Goal: Navigation & Orientation: Find specific page/section

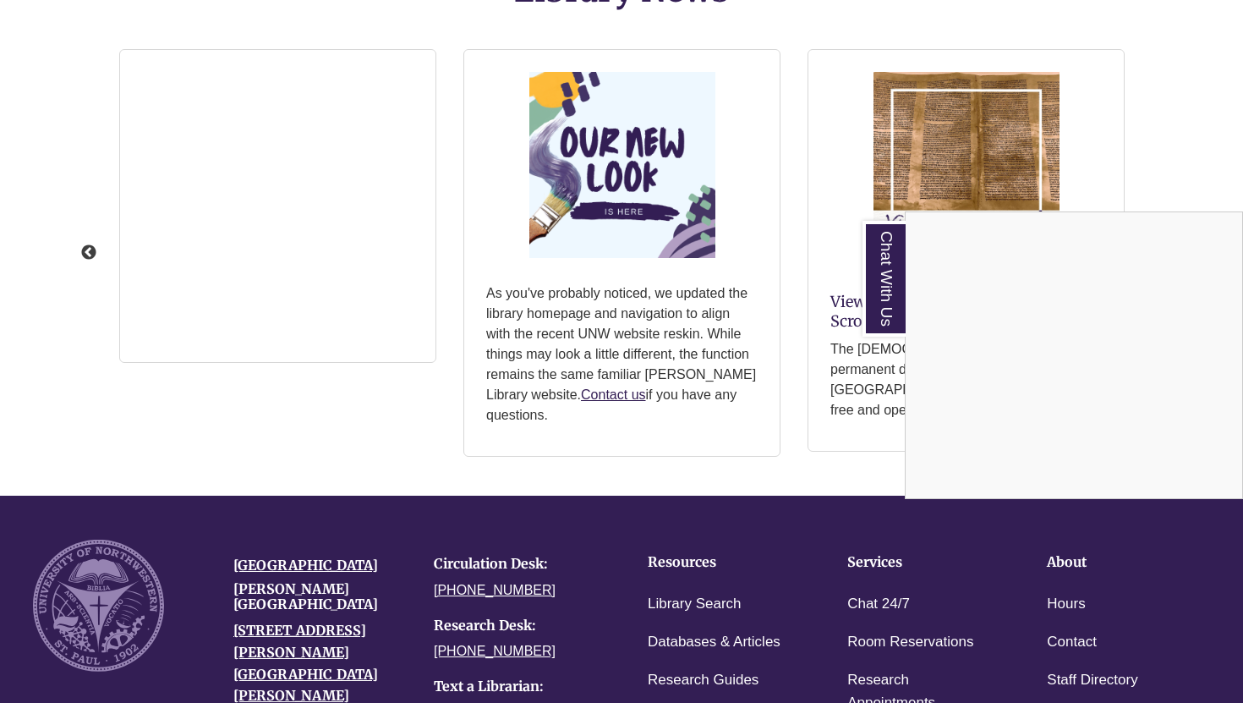
scroll to position [2450, 0]
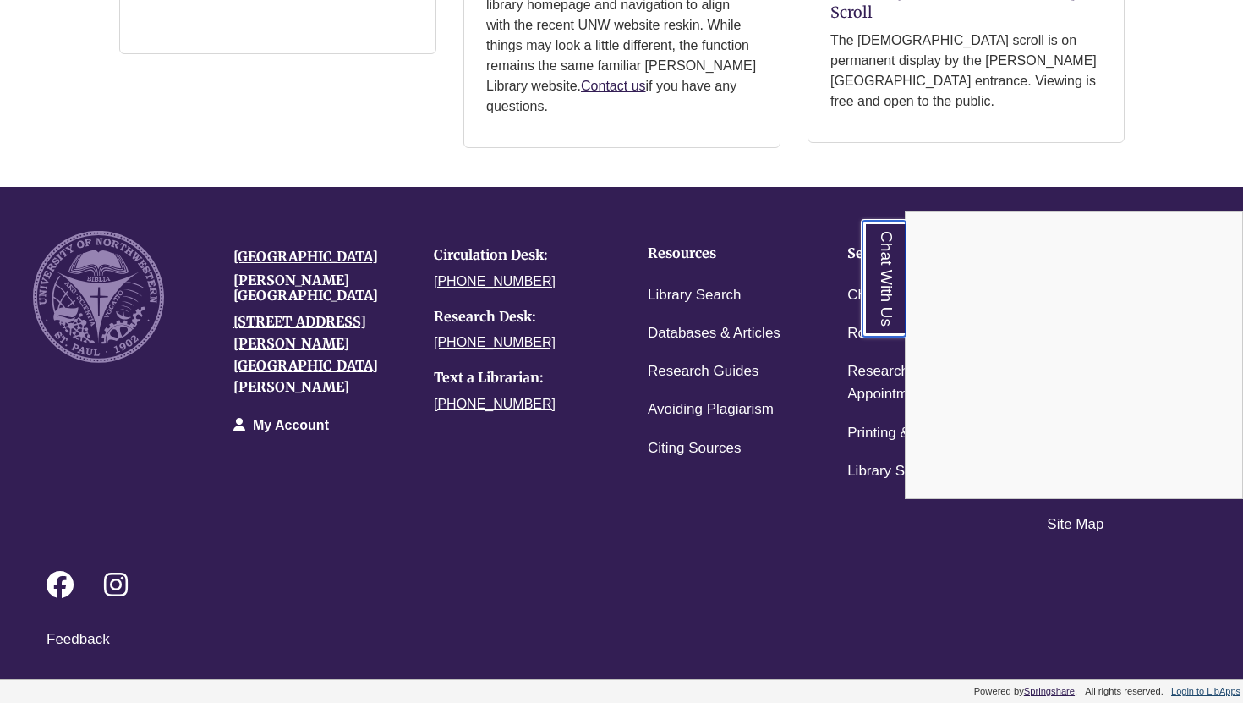
click at [875, 299] on link "Chat With Us" at bounding box center [884, 279] width 43 height 116
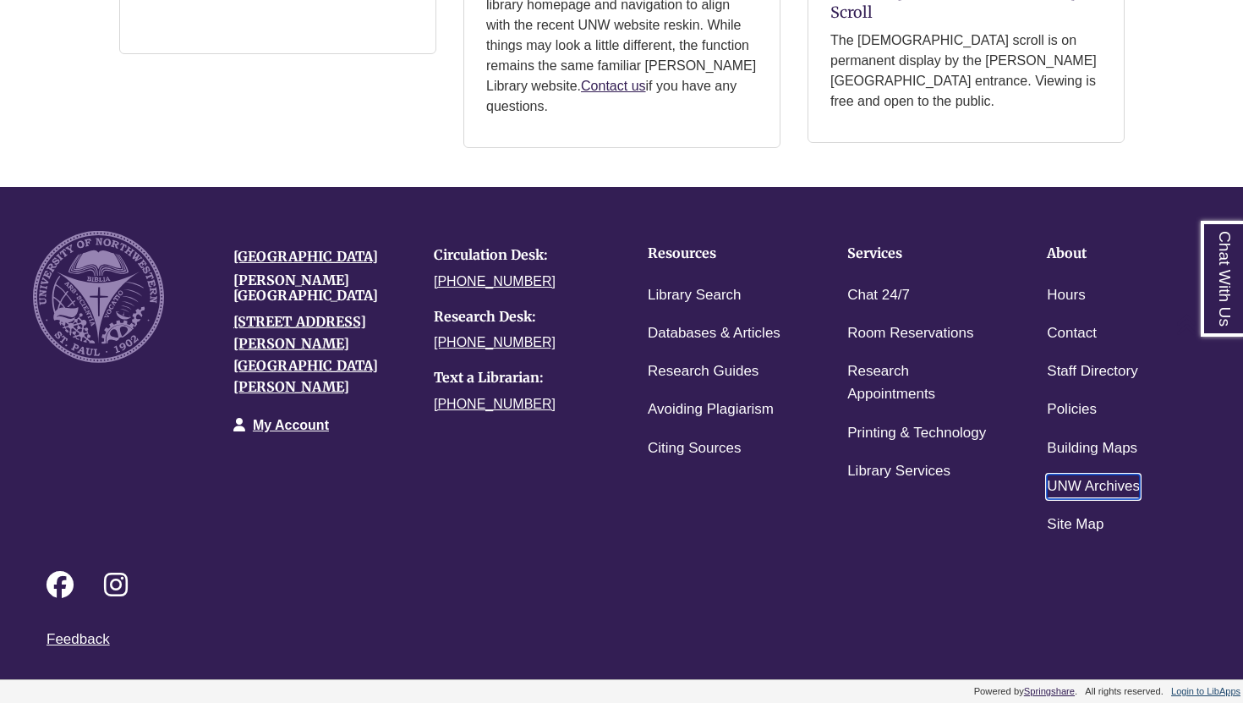
click at [1122, 486] on link "UNW Archives" at bounding box center [1093, 487] width 93 height 25
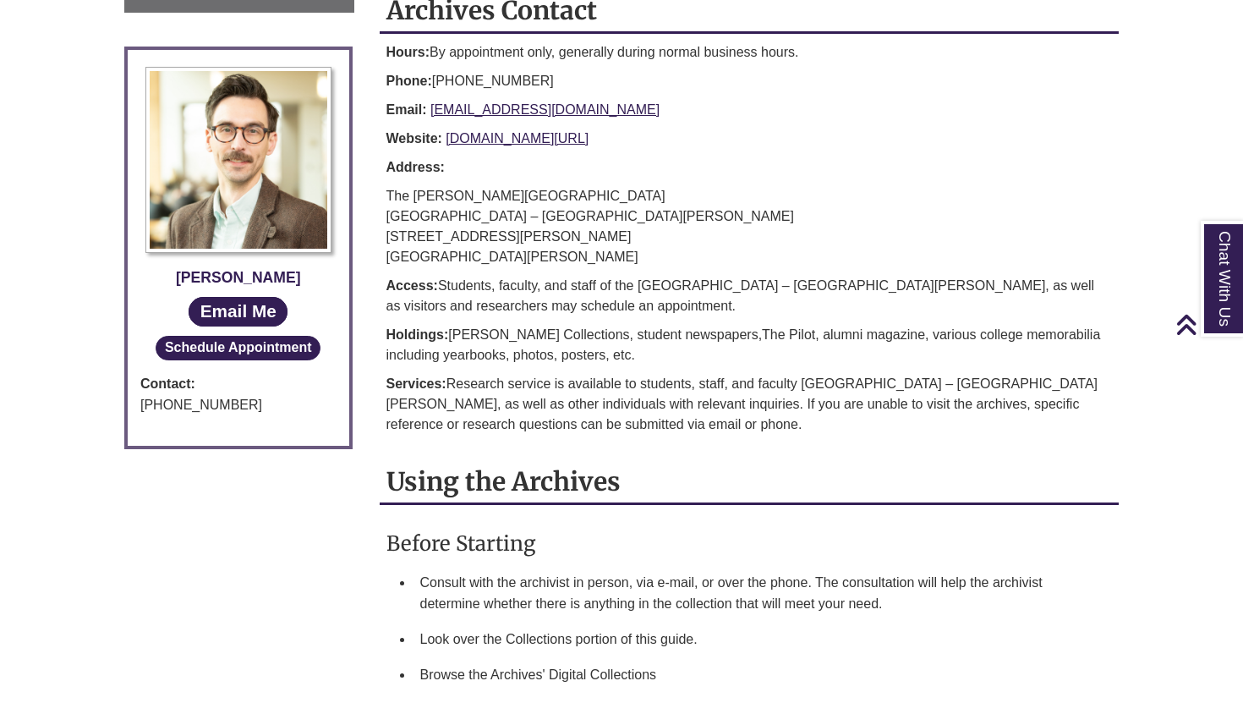
scroll to position [535, 0]
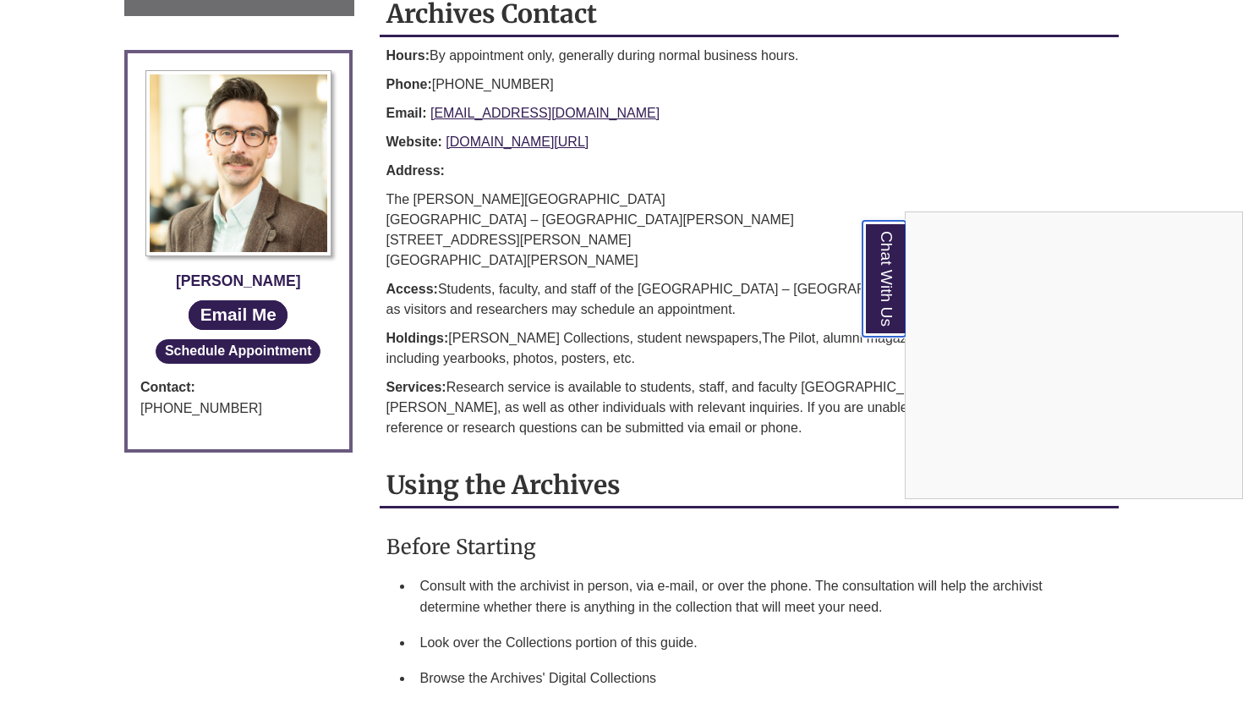
click at [875, 275] on link "Chat With Us" at bounding box center [884, 279] width 43 height 116
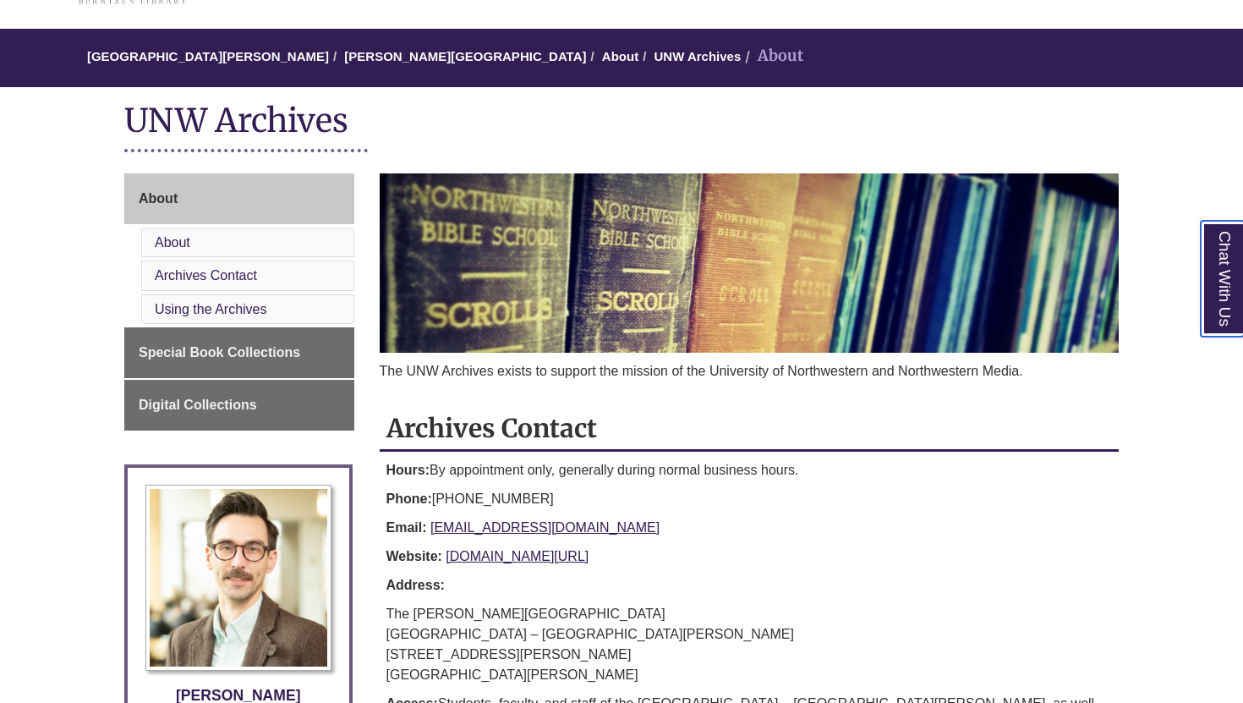
scroll to position [83, 0]
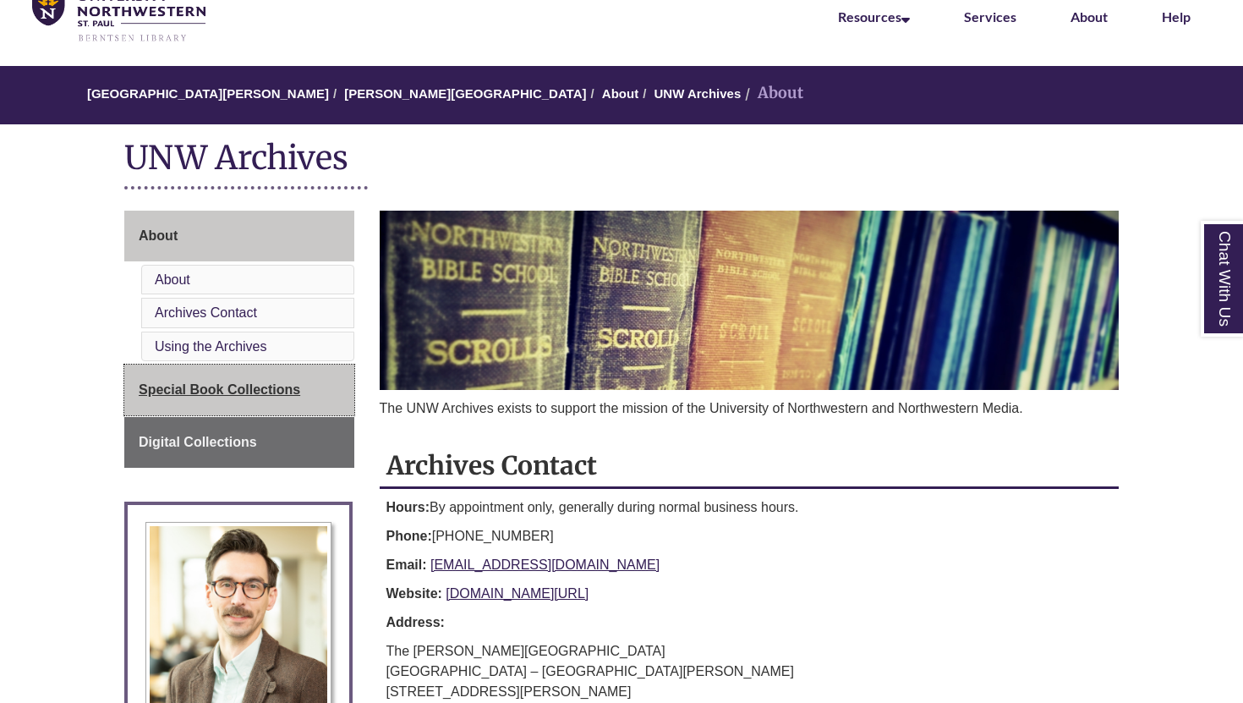
click at [255, 403] on link "Special Book Collections" at bounding box center [239, 390] width 230 height 51
